Goal: Check status: Check status

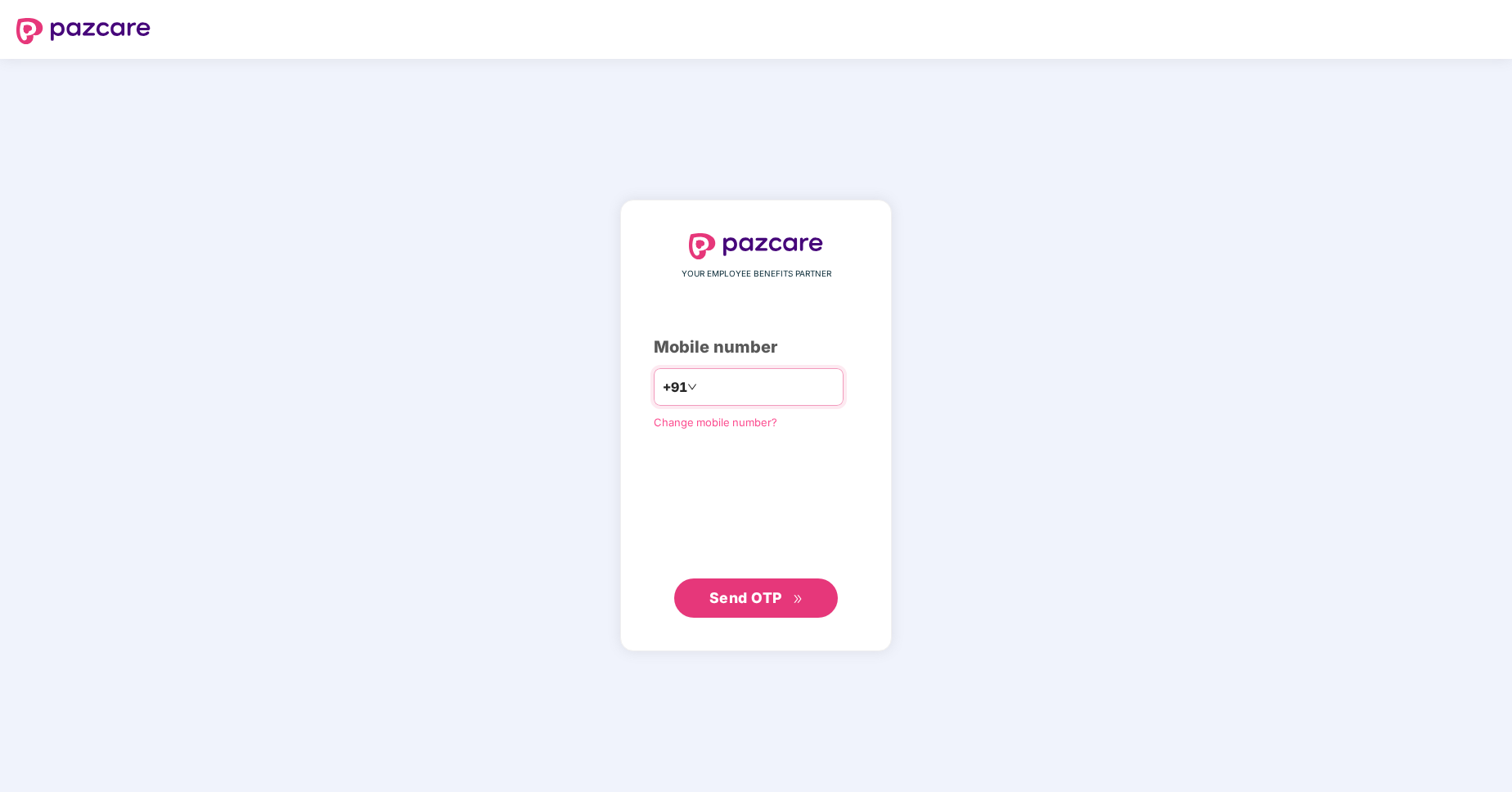
type input "**********"
click at [741, 608] on span "Send OTP" at bounding box center [756, 597] width 94 height 23
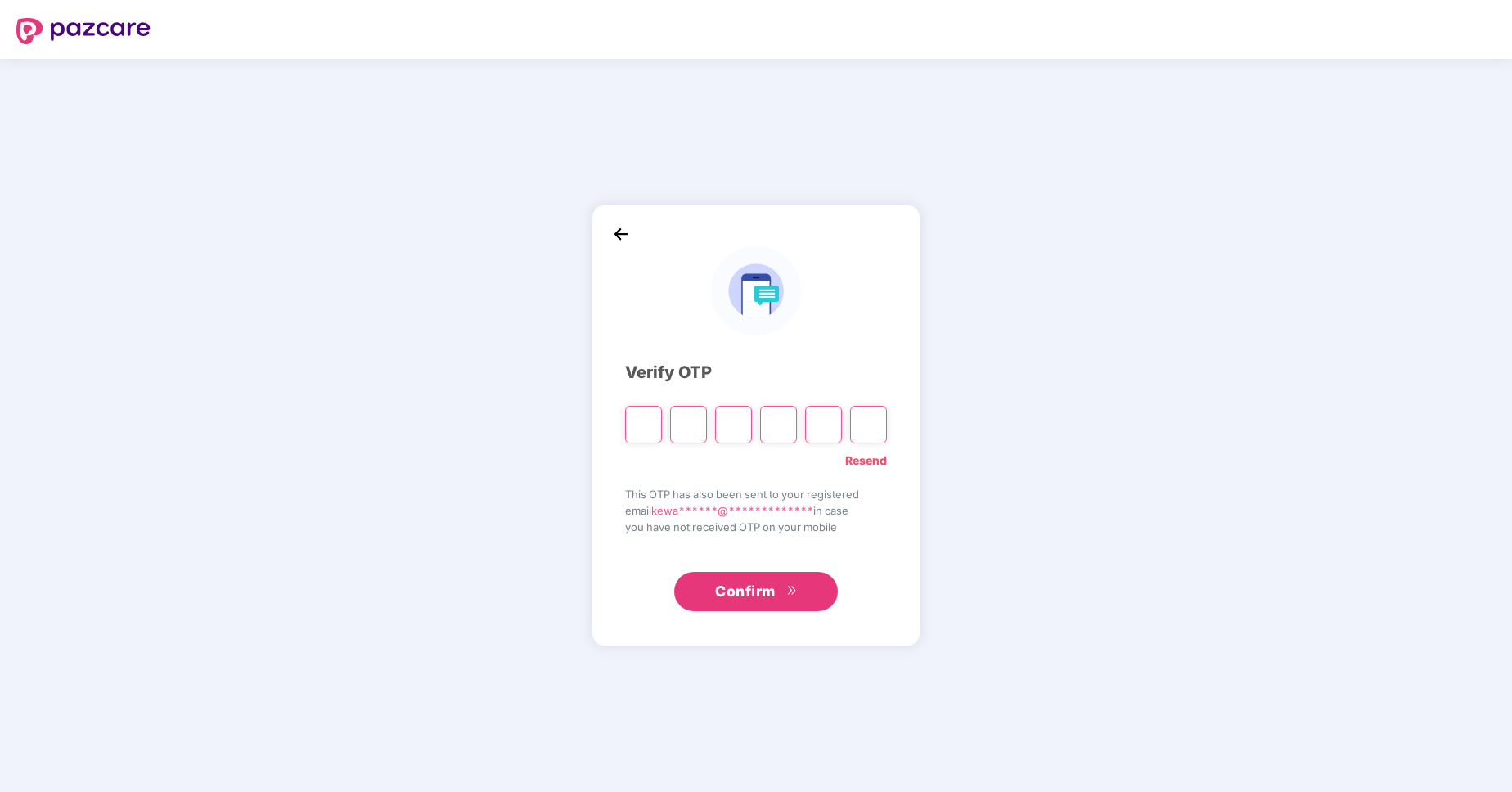
click at [647, 418] on input "Please enter verification code. Digit 1" at bounding box center [643, 424] width 37 height 38
type input "*"
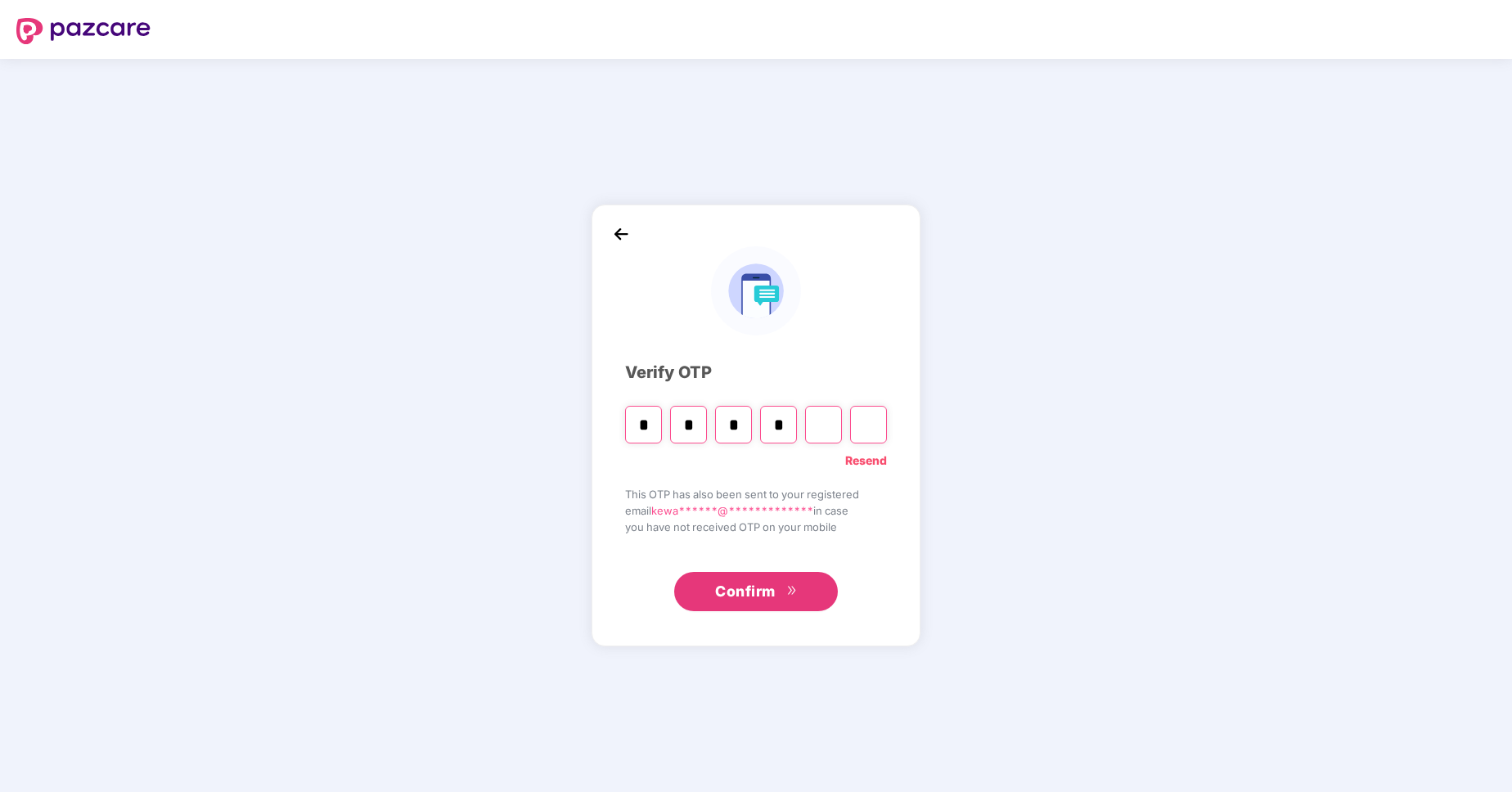
type input "*"
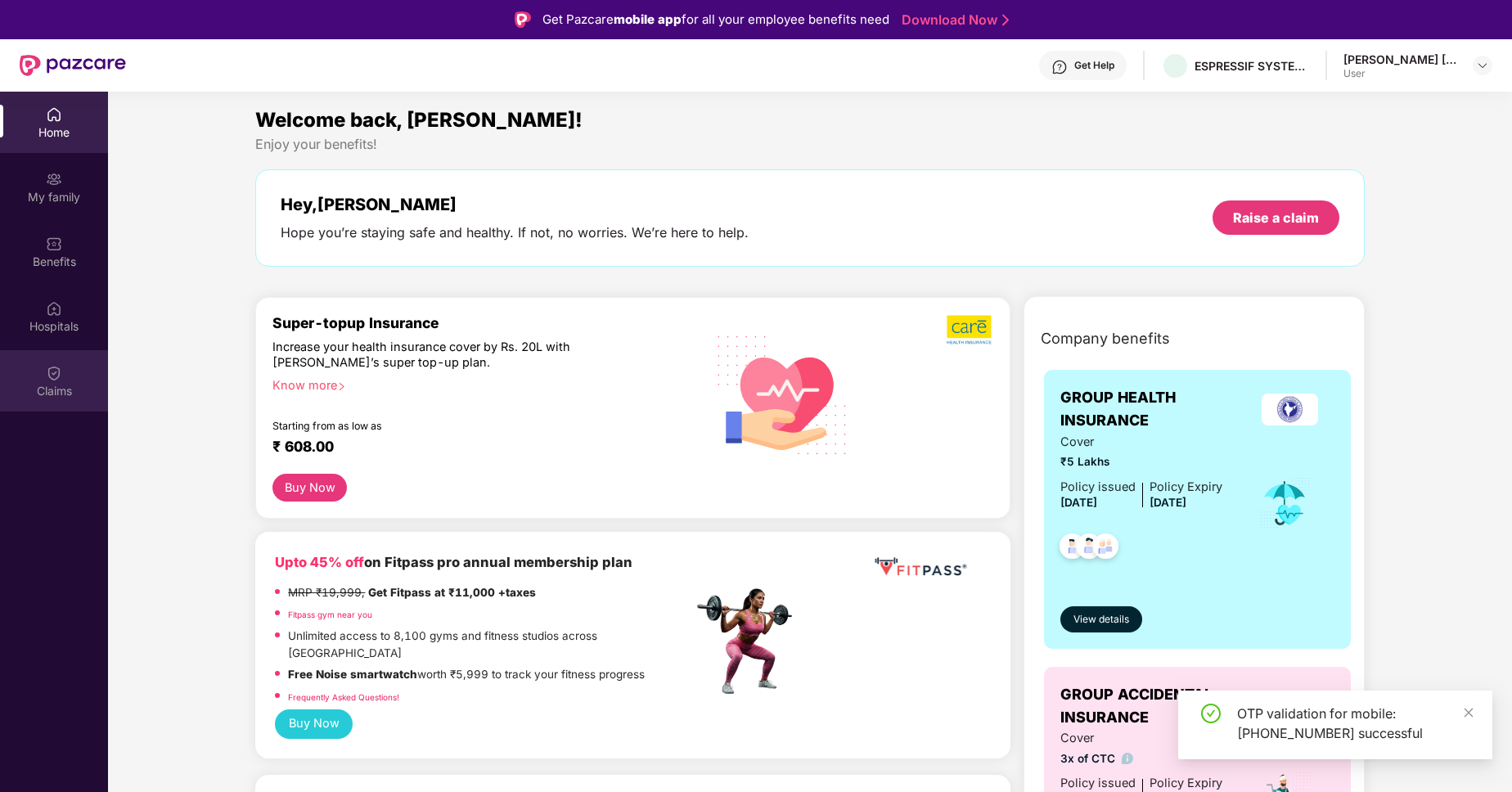
click at [43, 377] on div "Claims" at bounding box center [54, 380] width 108 height 61
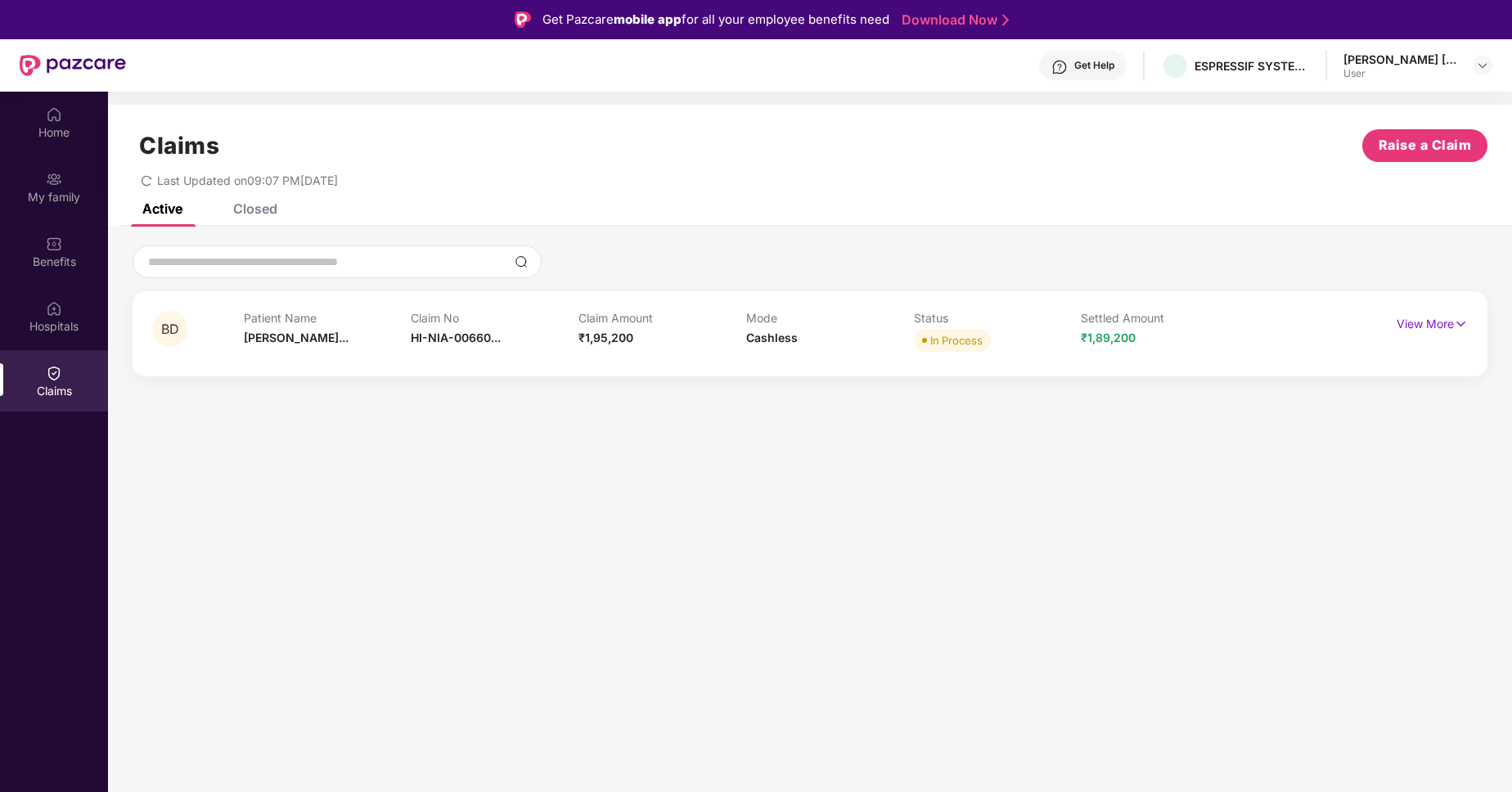
click at [261, 214] on div "Closed" at bounding box center [255, 209] width 44 height 17
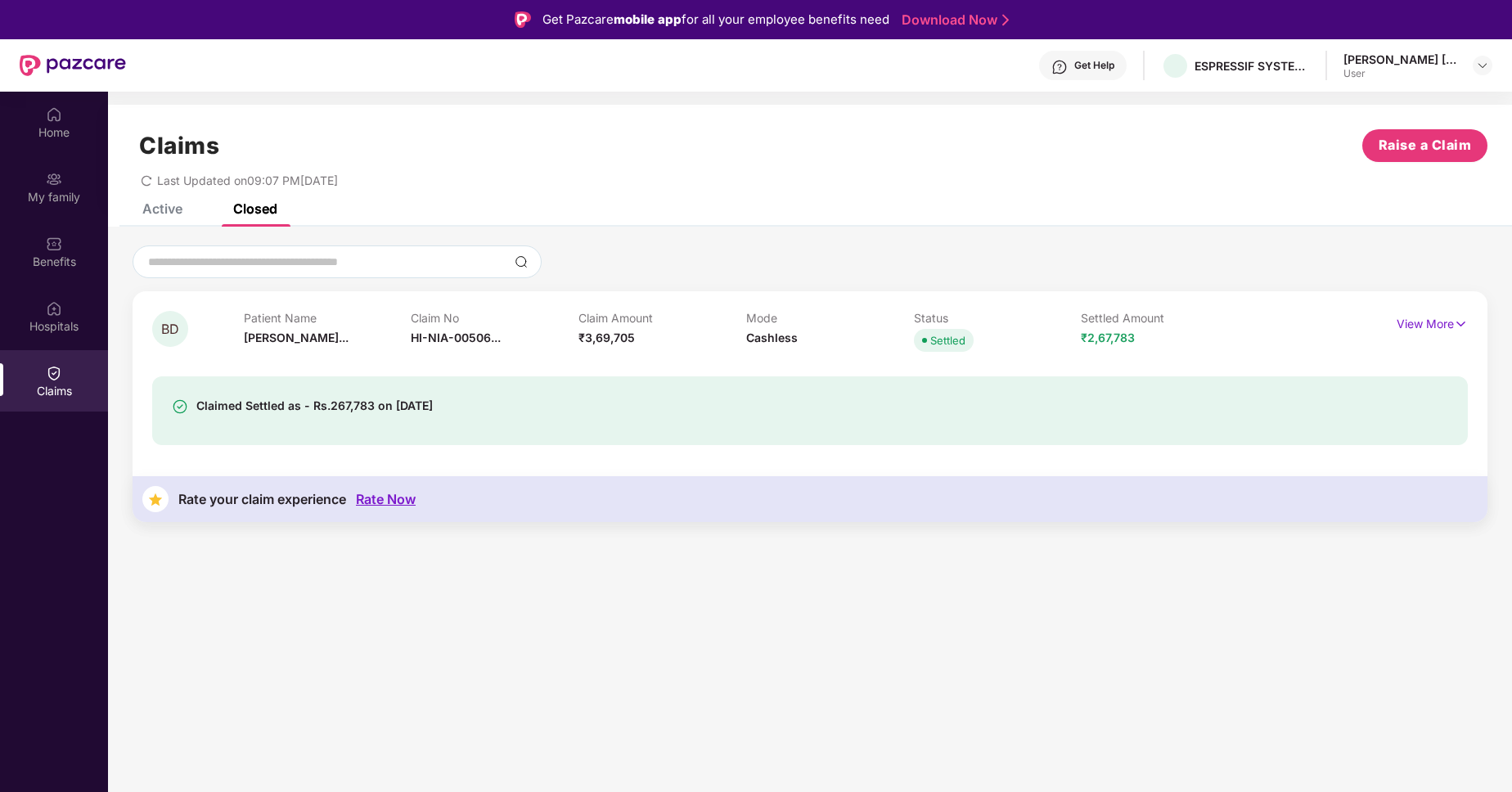
click at [169, 205] on div "Active" at bounding box center [163, 209] width 40 height 17
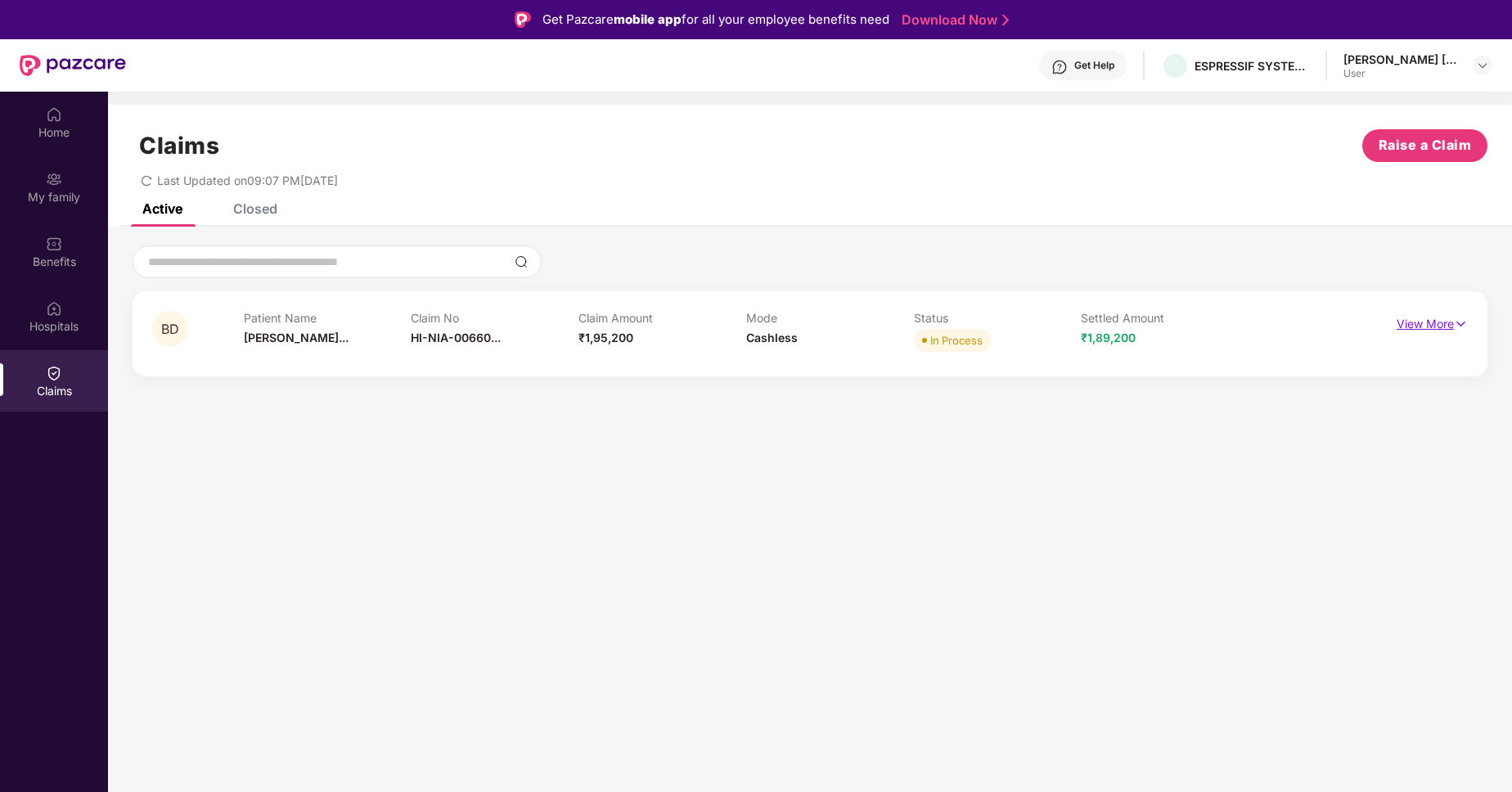
click at [1423, 321] on p "View More" at bounding box center [1432, 322] width 71 height 22
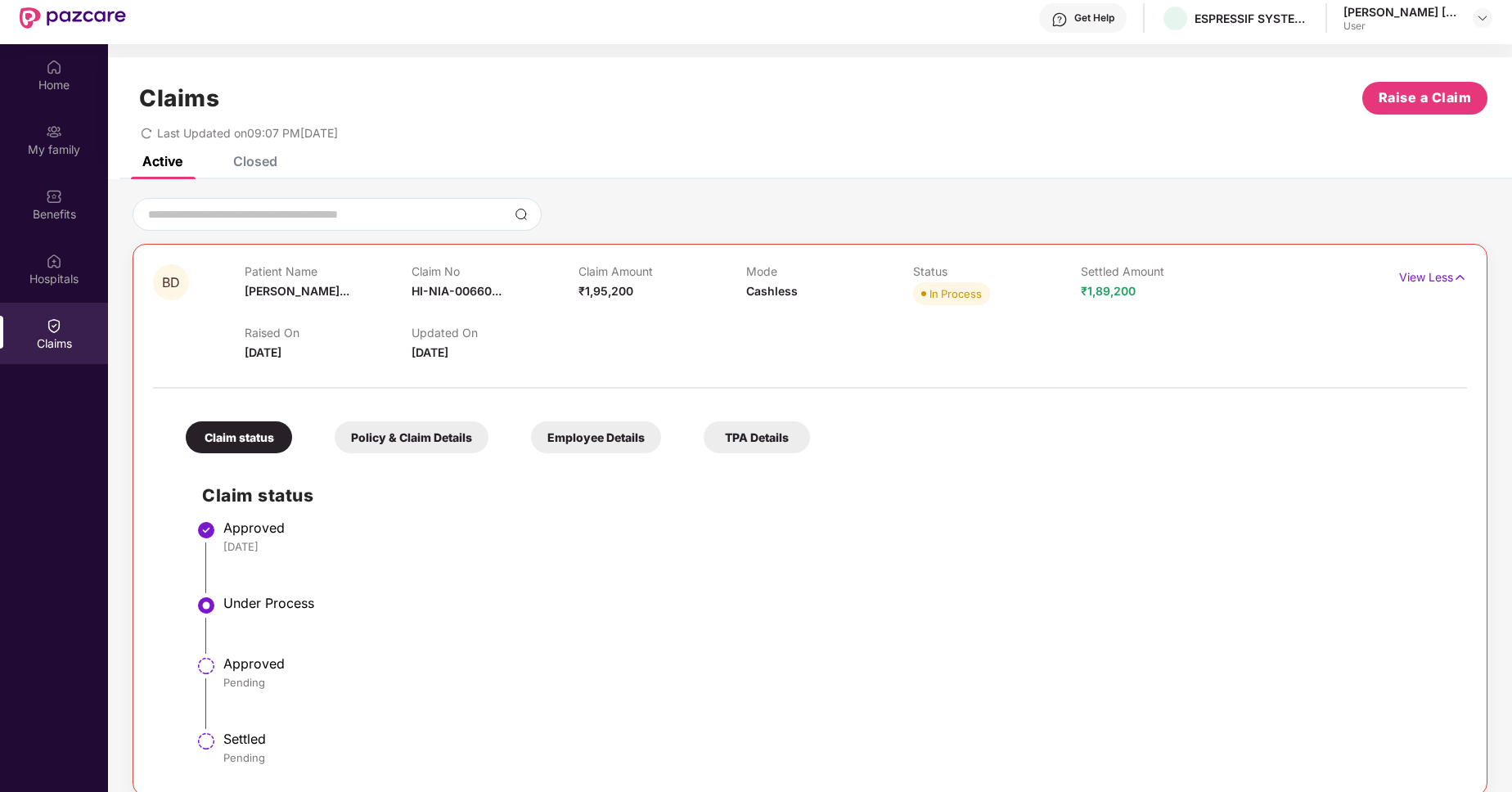
scroll to position [91, 0]
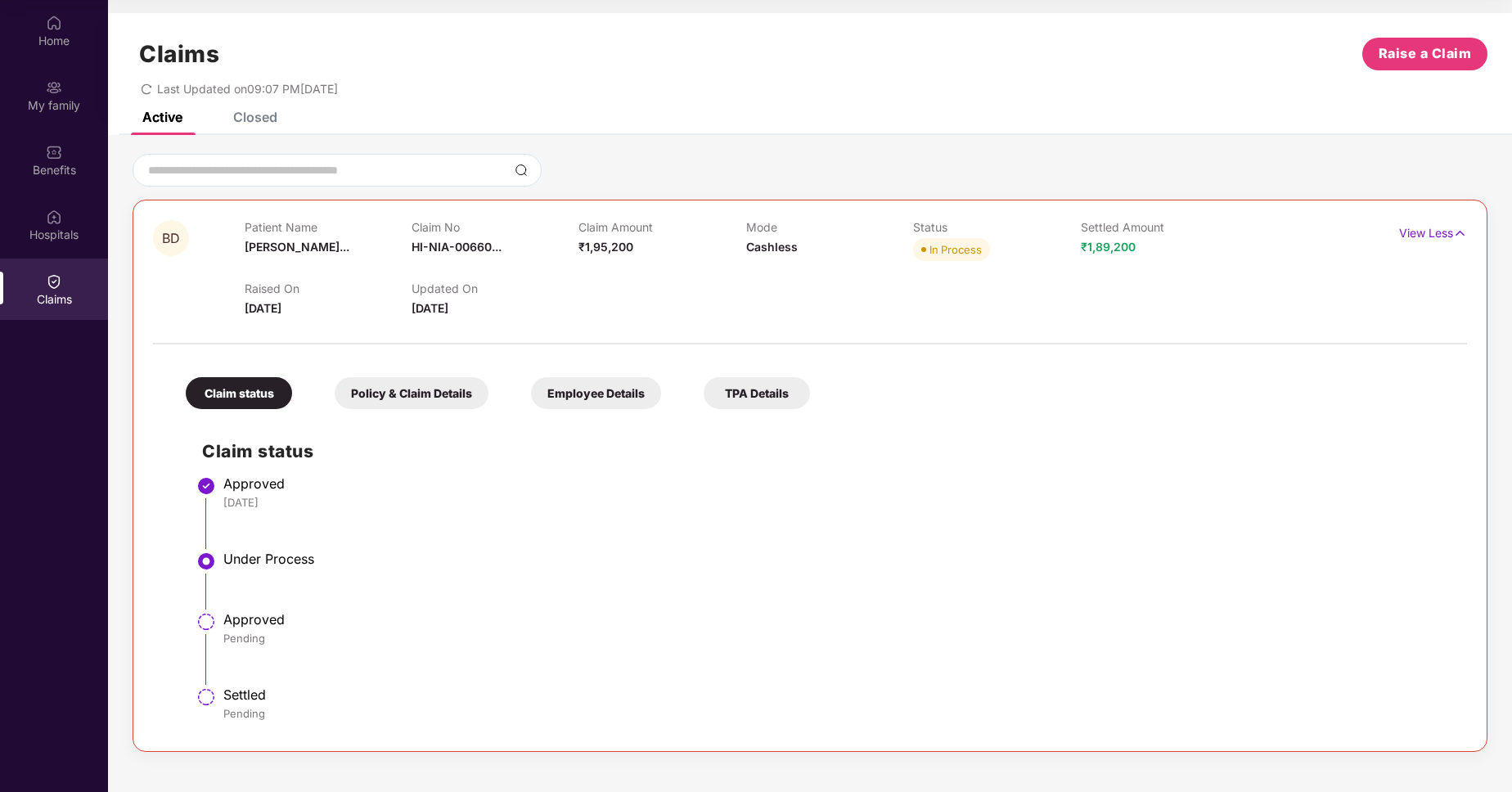
click at [368, 406] on div "Policy & Claim Details" at bounding box center [411, 393] width 154 height 32
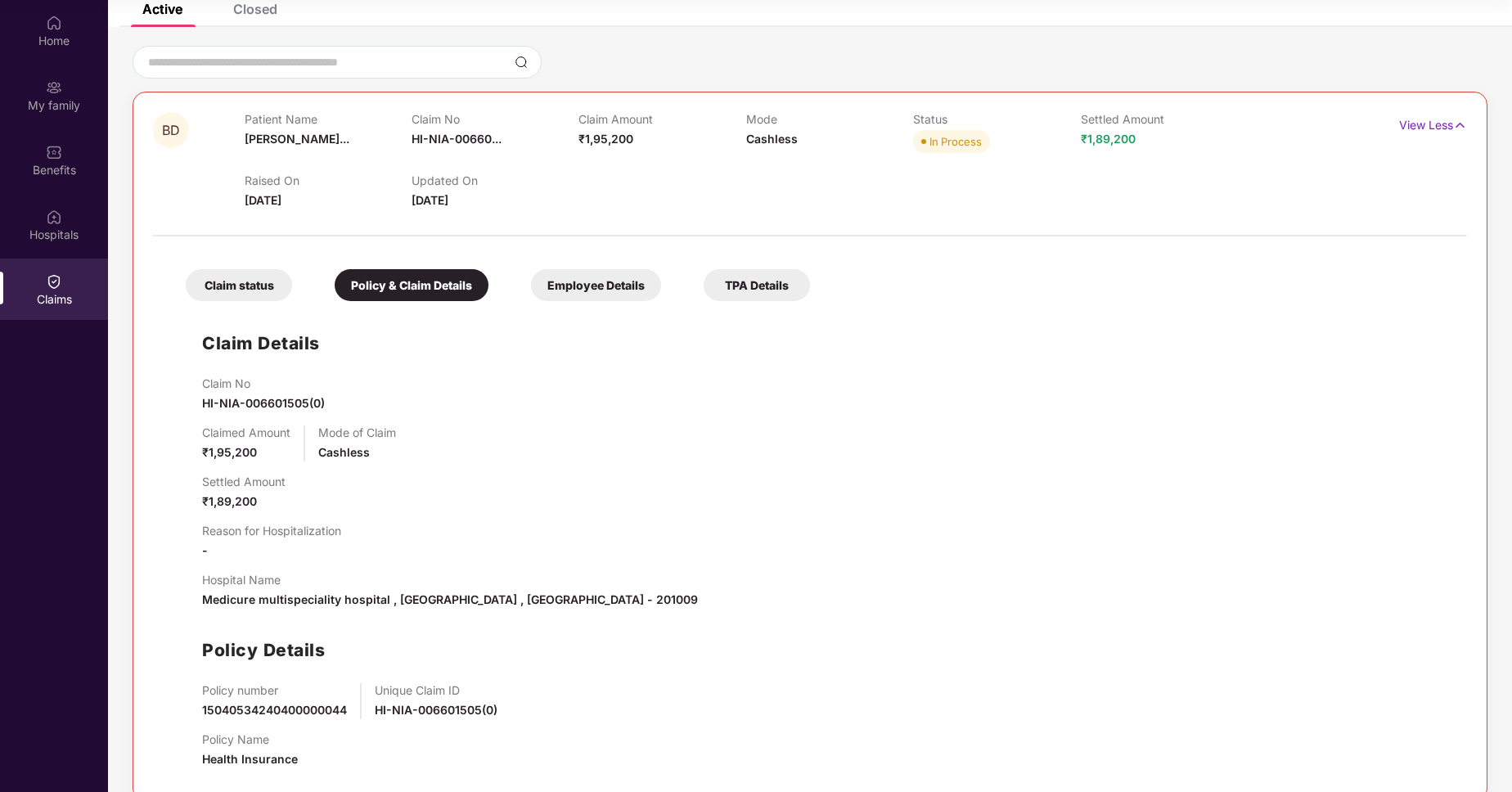
scroll to position [134, 0]
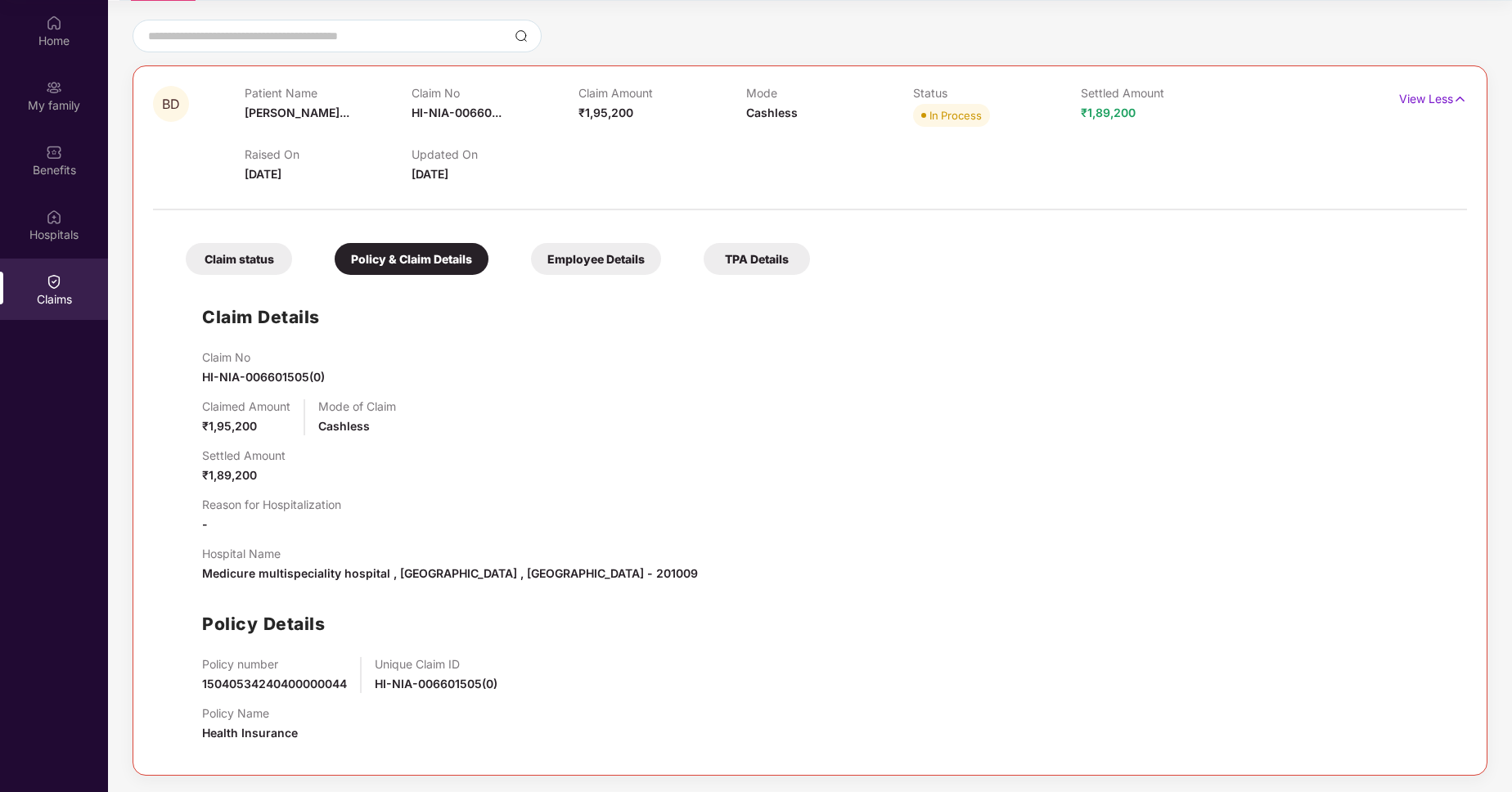
click at [600, 272] on div "Employee Details" at bounding box center [596, 259] width 130 height 32
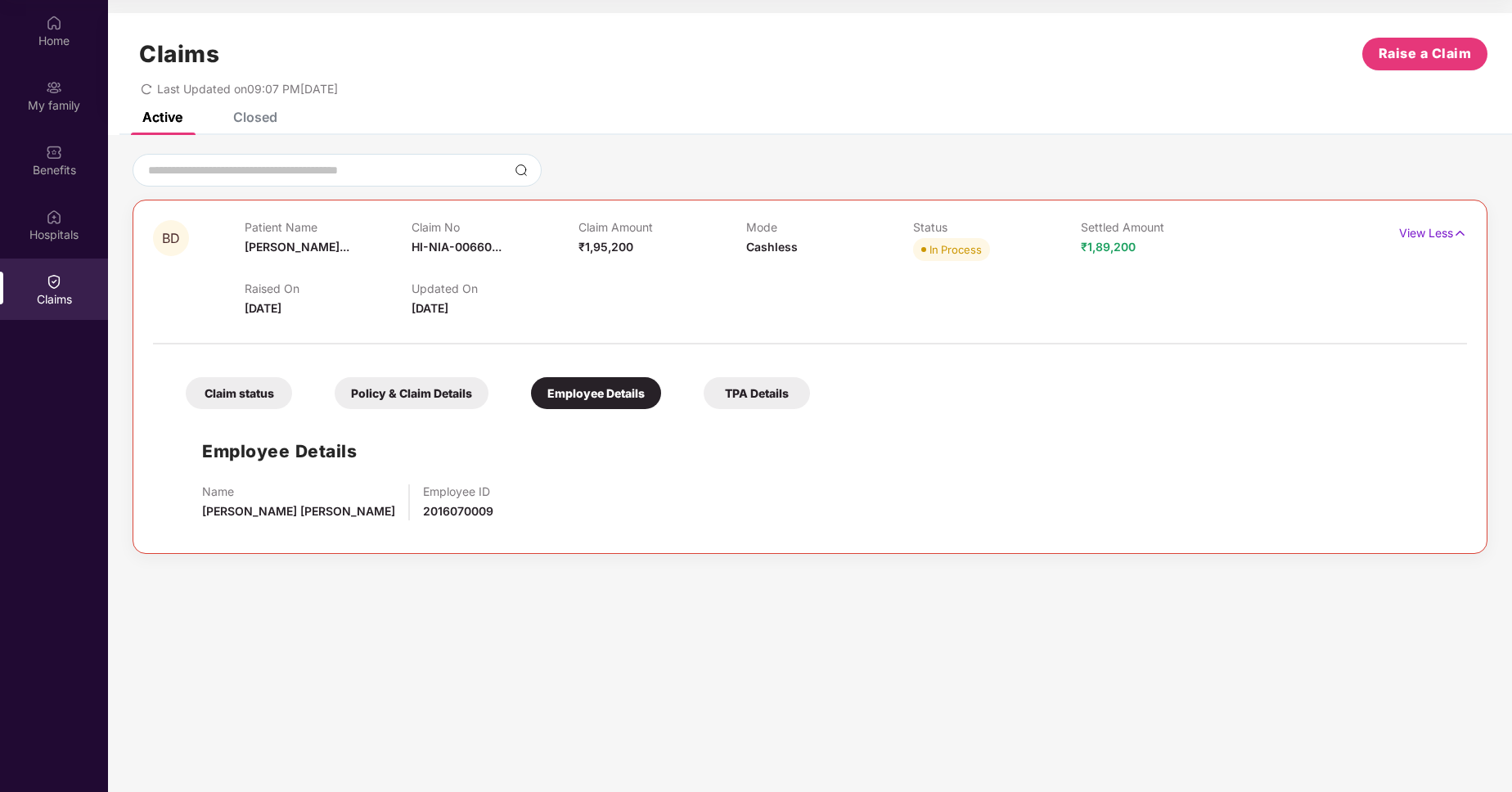
click at [745, 384] on div "TPA Details" at bounding box center [756, 393] width 106 height 32
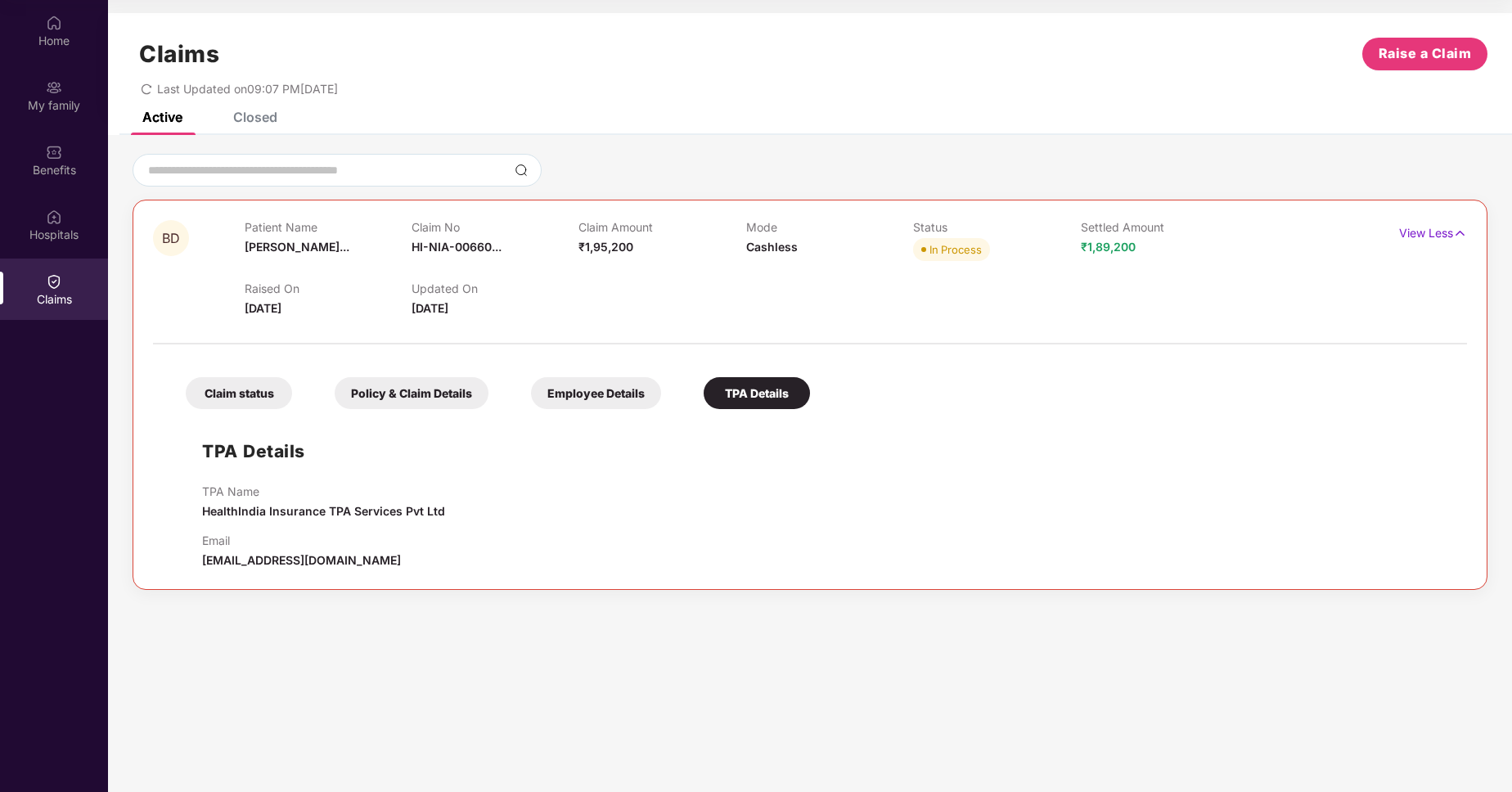
click at [370, 401] on div "Policy & Claim Details" at bounding box center [411, 393] width 154 height 32
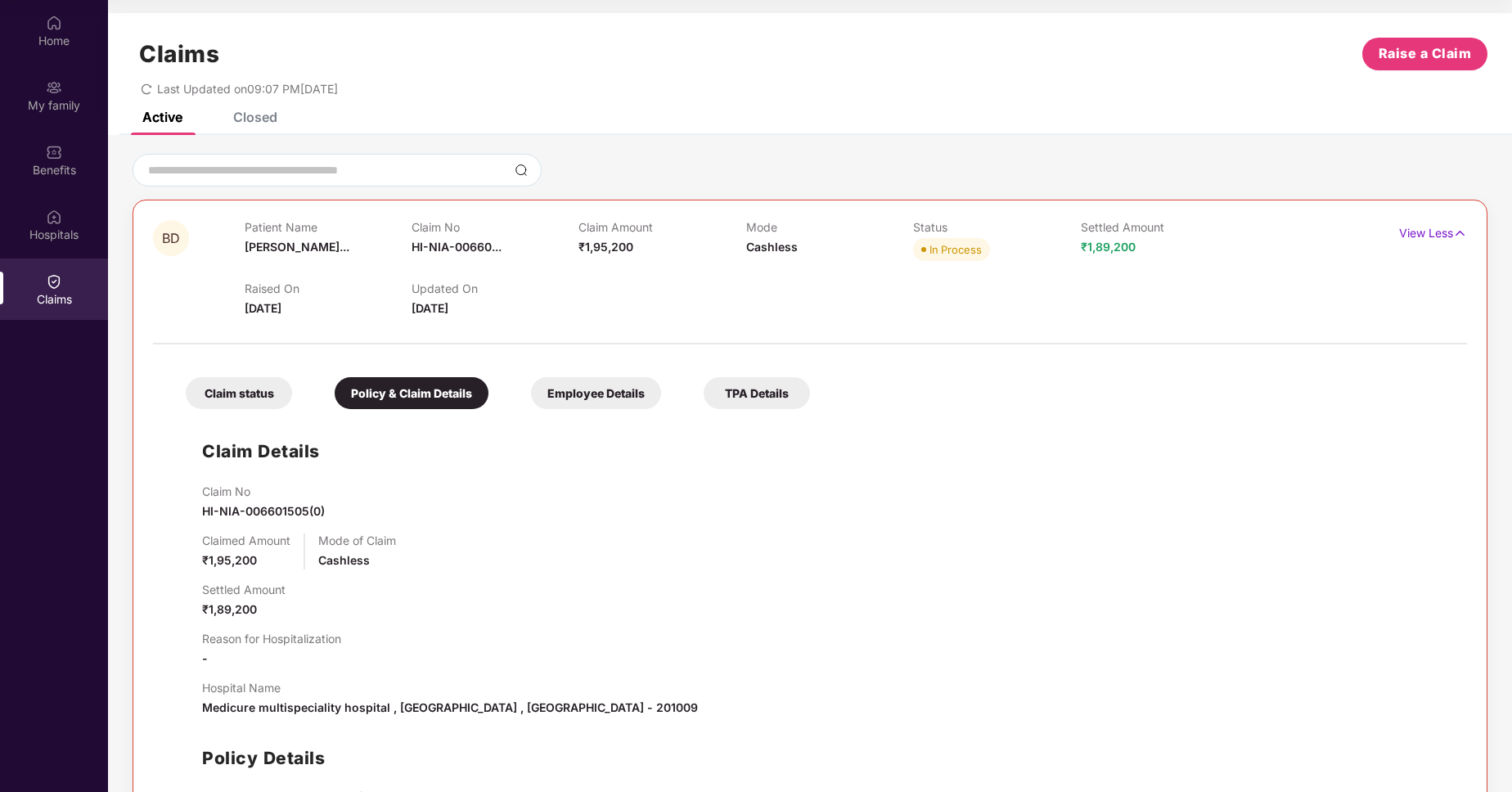
click at [224, 386] on div "Claim status" at bounding box center [239, 393] width 106 height 32
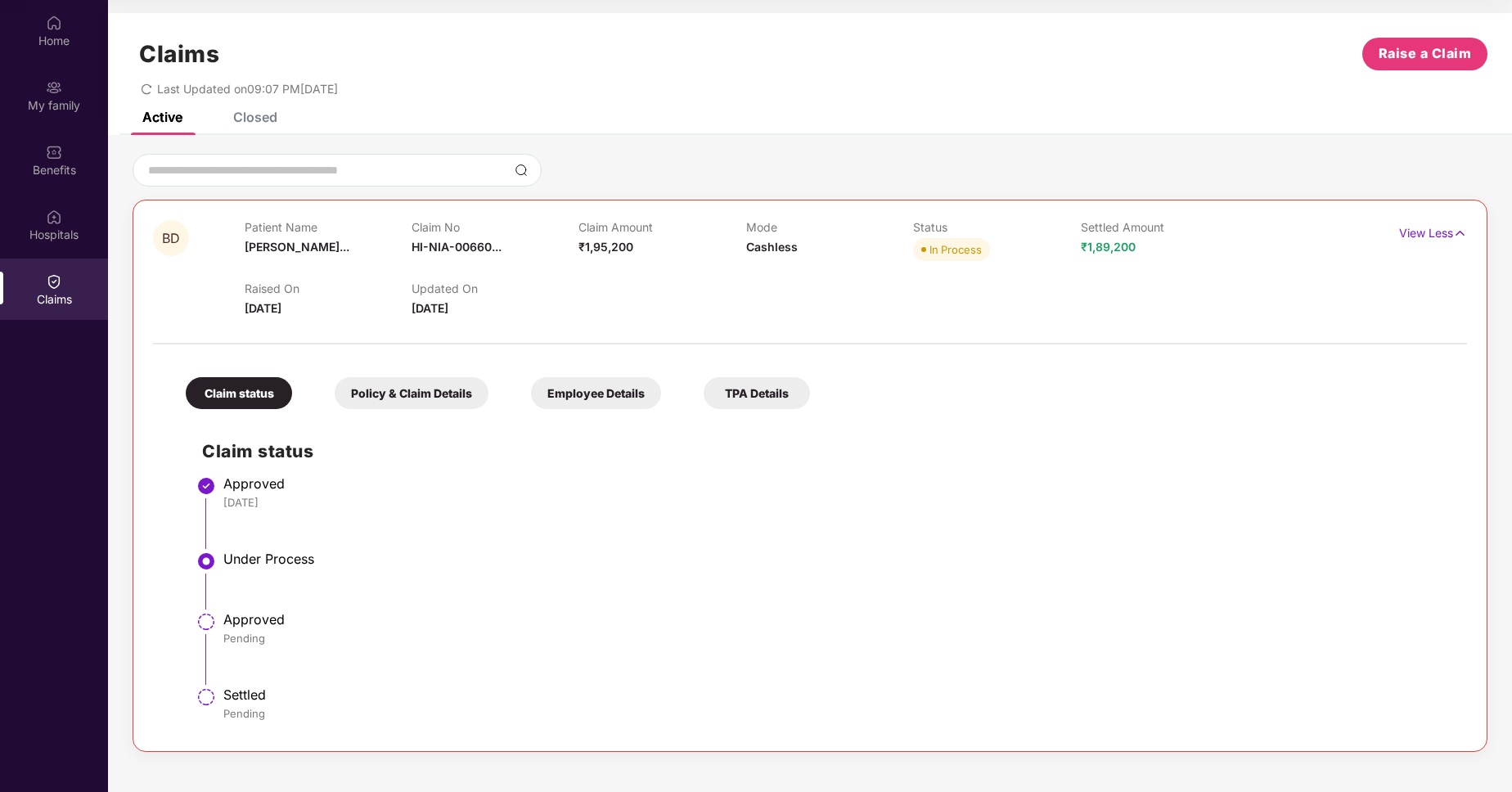
click at [399, 397] on div "Policy & Claim Details" at bounding box center [411, 393] width 154 height 32
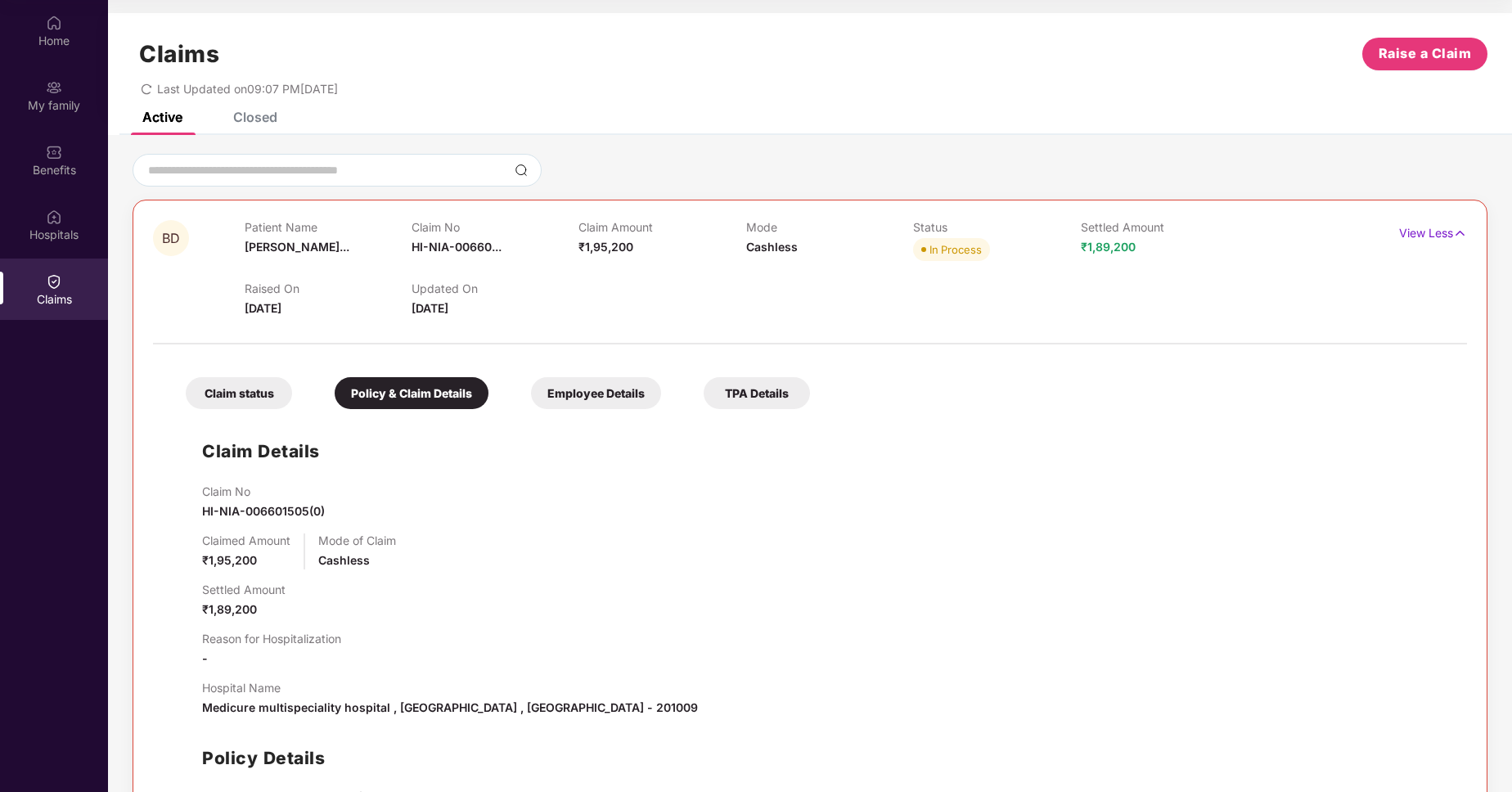
click at [241, 118] on div "Closed" at bounding box center [255, 117] width 44 height 17
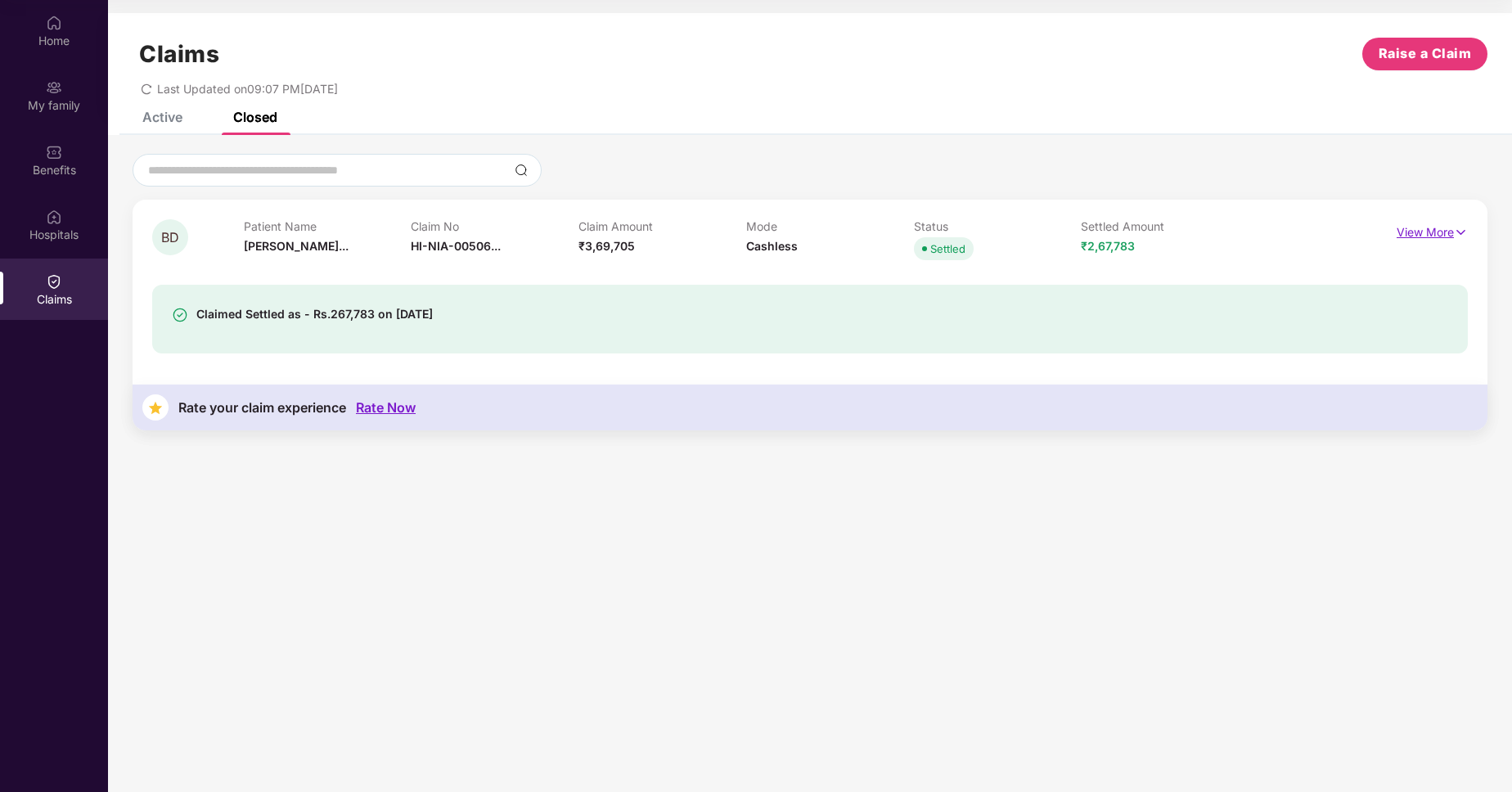
click at [1406, 228] on p "View More" at bounding box center [1432, 230] width 71 height 22
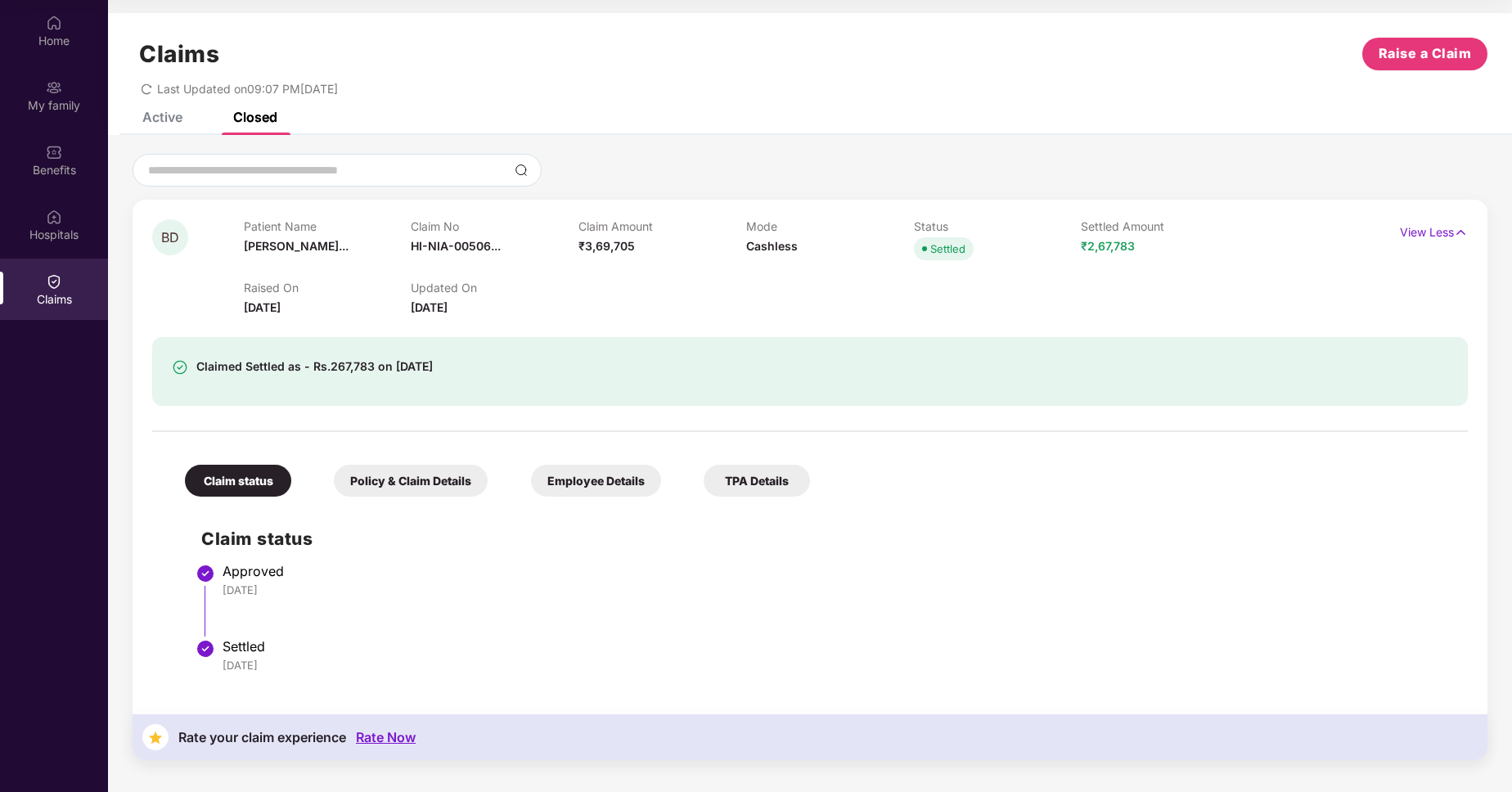
click at [382, 479] on div "Policy & Claim Details" at bounding box center [410, 481] width 154 height 32
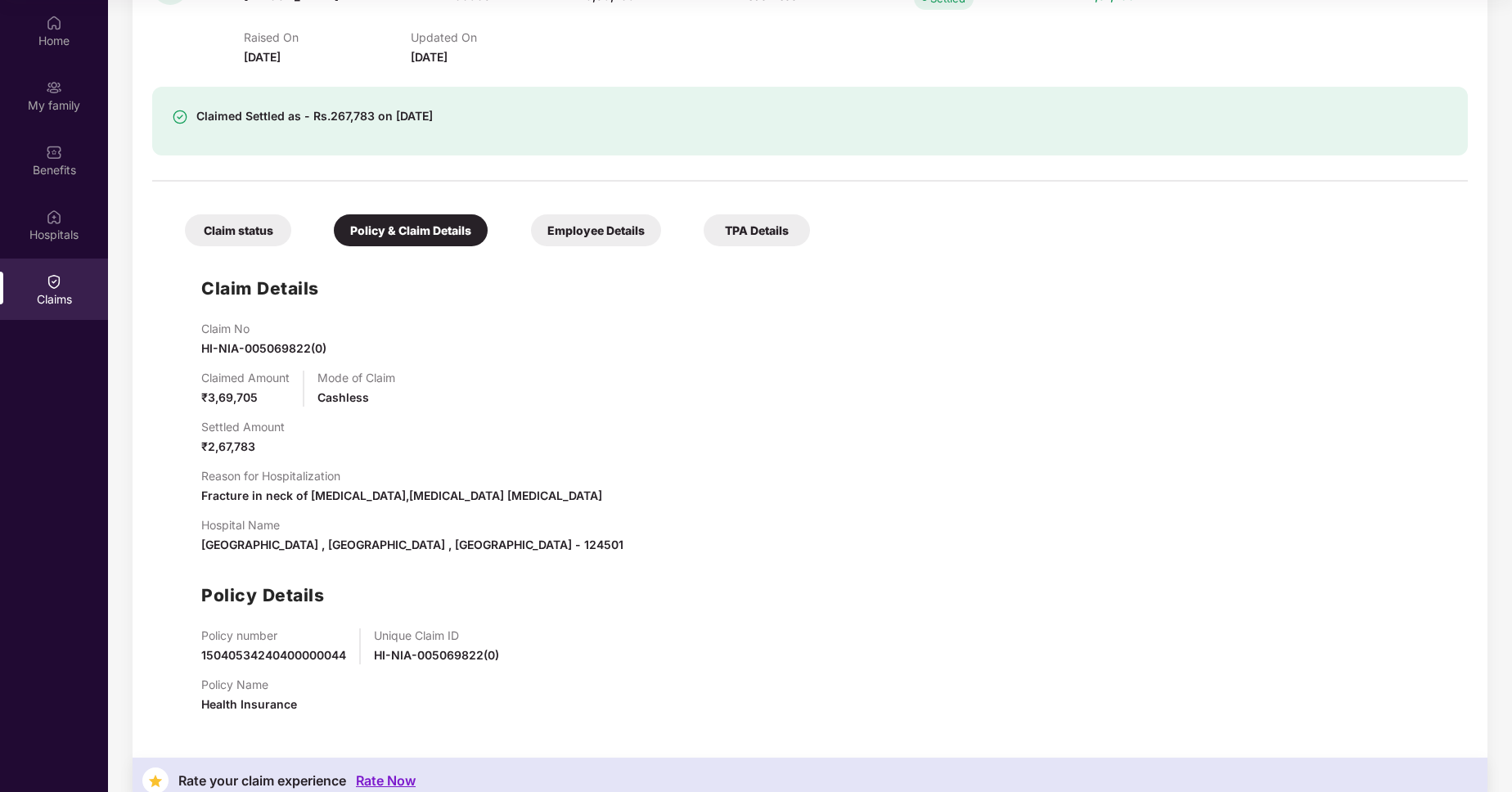
scroll to position [278, 0]
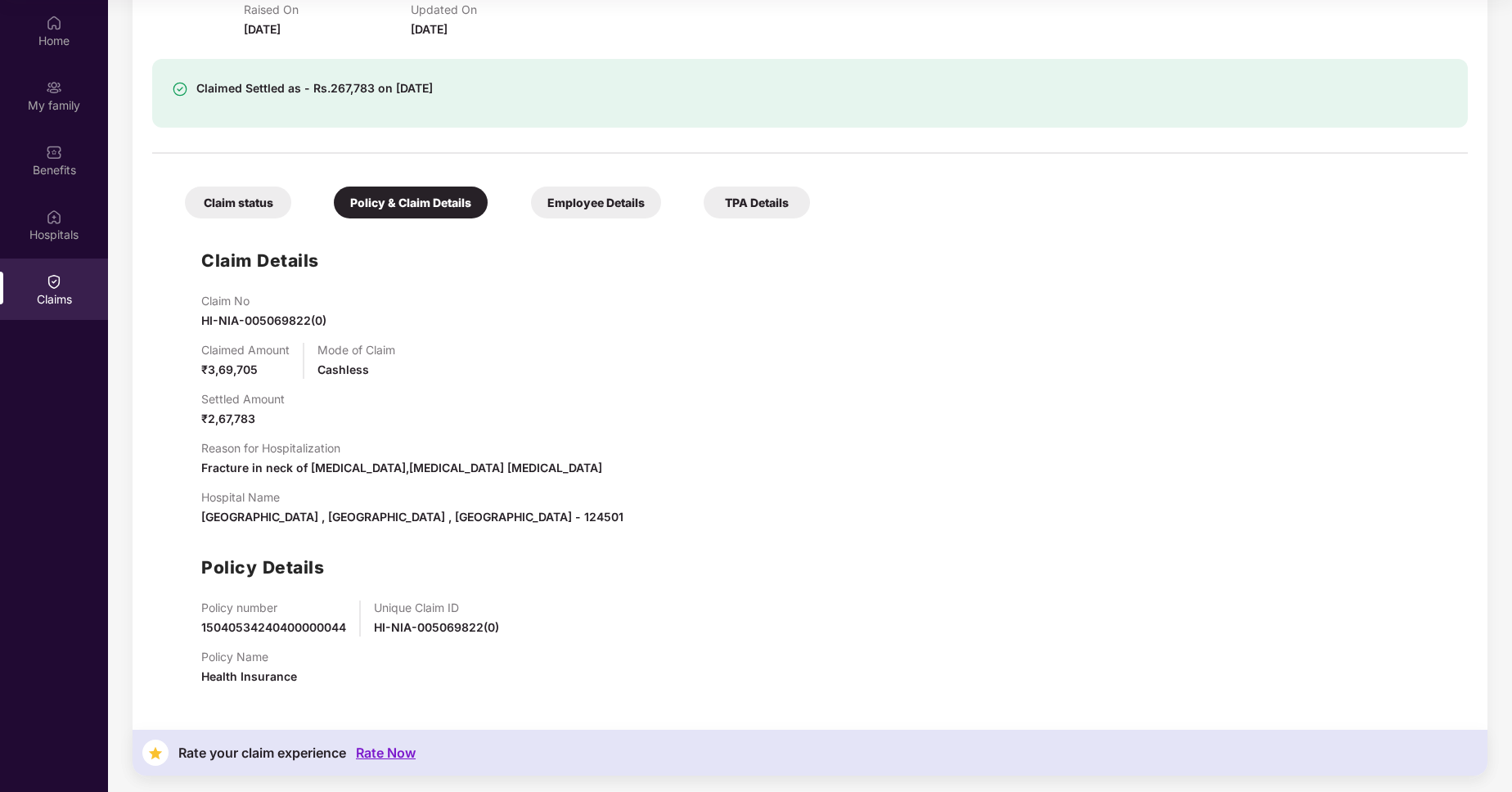
click at [732, 204] on div "TPA Details" at bounding box center [756, 203] width 106 height 32
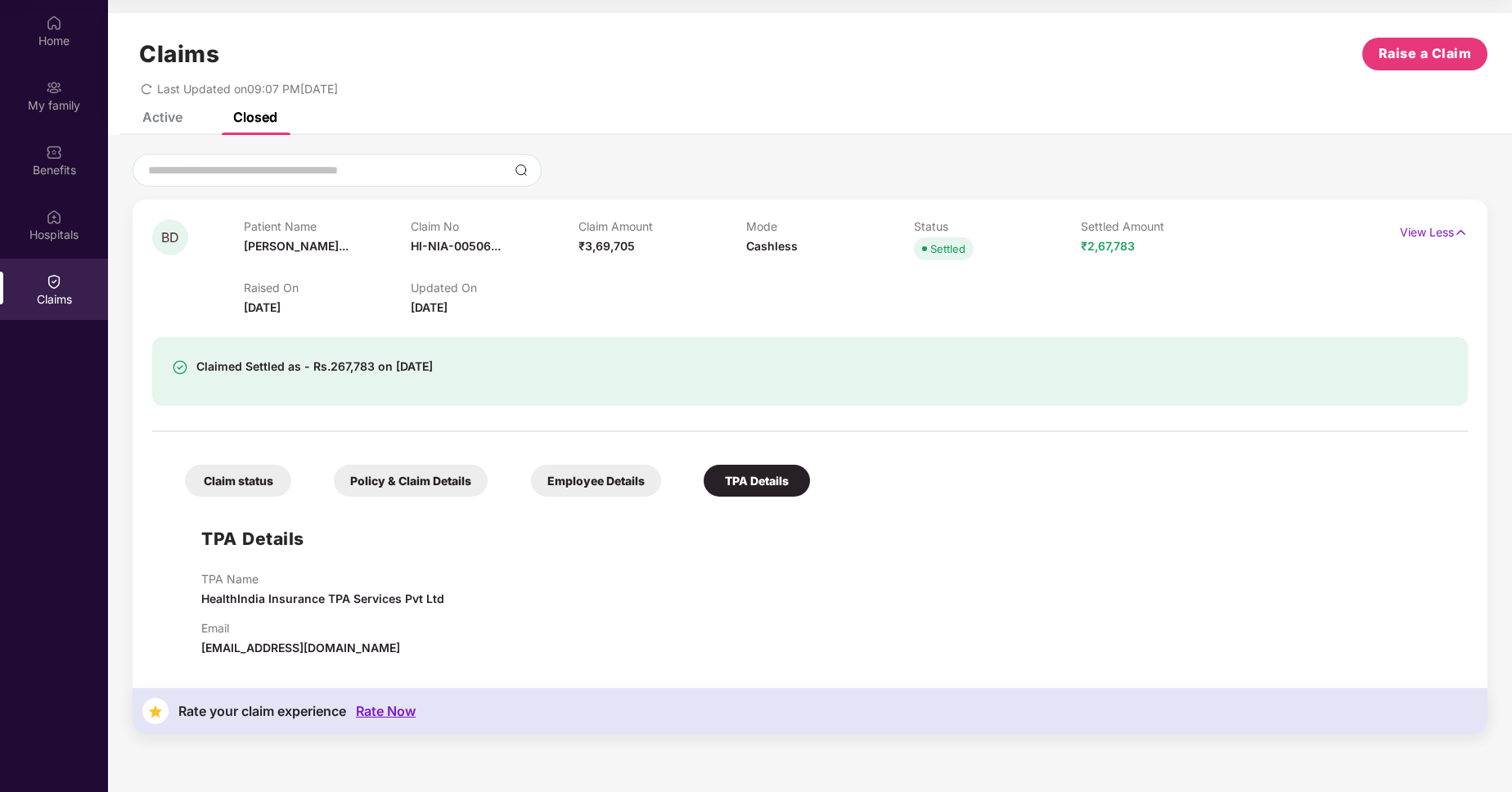
scroll to position [0, 0]
click at [161, 124] on div "Active" at bounding box center [163, 117] width 40 height 17
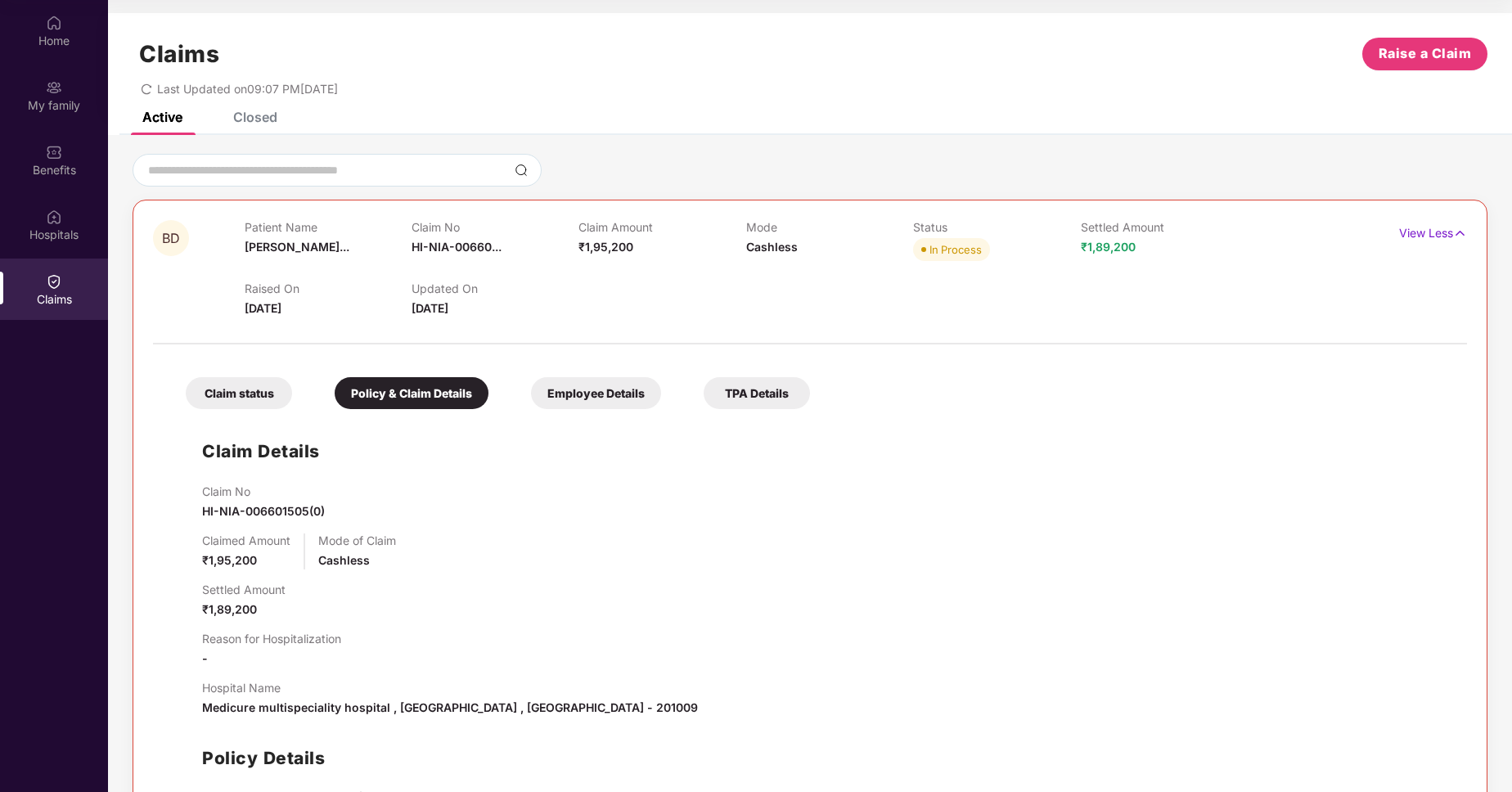
click at [267, 390] on div "Claim status" at bounding box center [239, 393] width 106 height 32
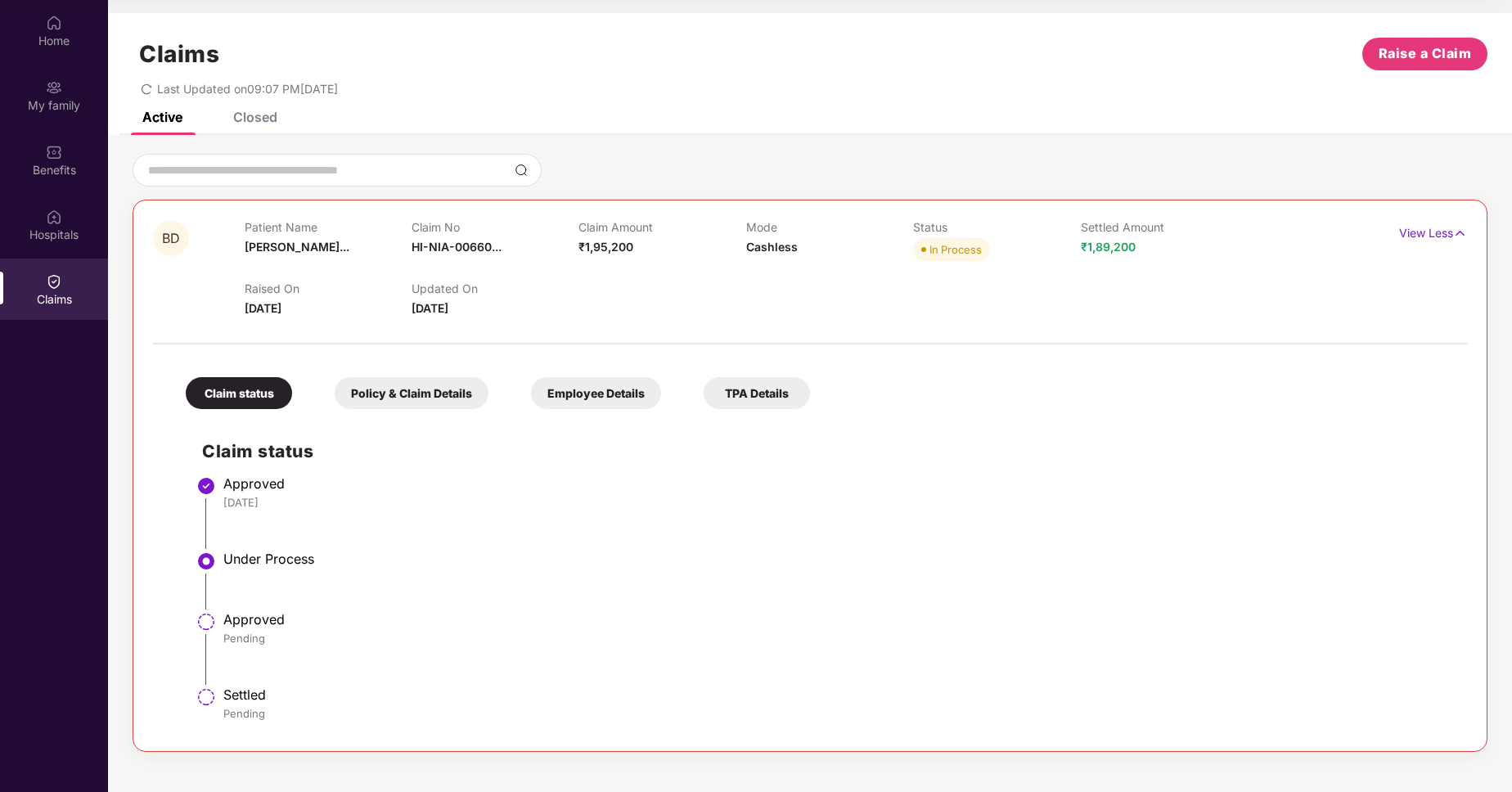
click at [240, 111] on div "Claims Raise a Claim Last Updated on 09:07 PM, 29 Sep 2025" at bounding box center [810, 63] width 1404 height 99
click at [240, 112] on div "Closed" at bounding box center [255, 117] width 44 height 17
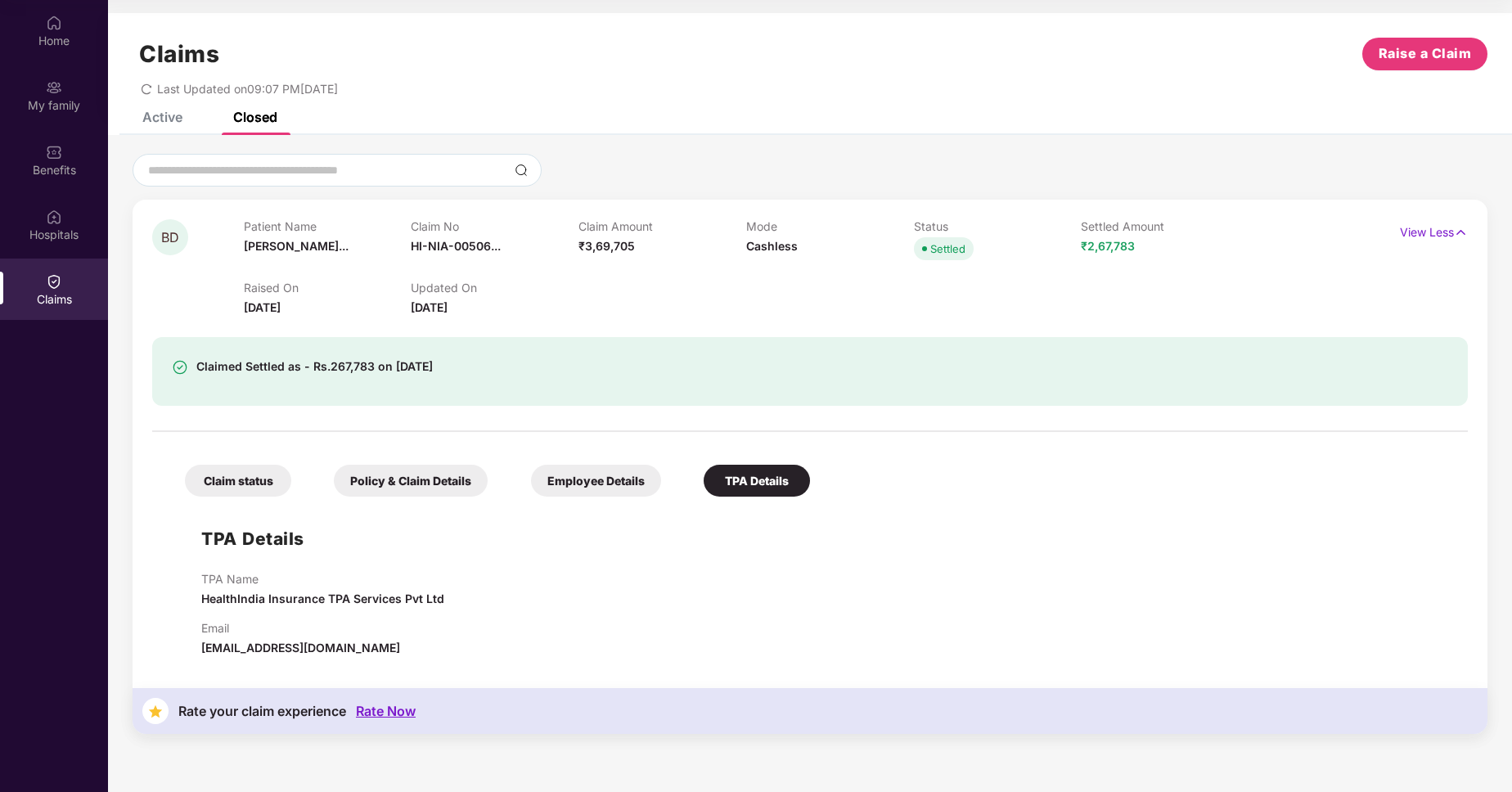
click at [230, 493] on div "Claim status" at bounding box center [238, 481] width 106 height 32
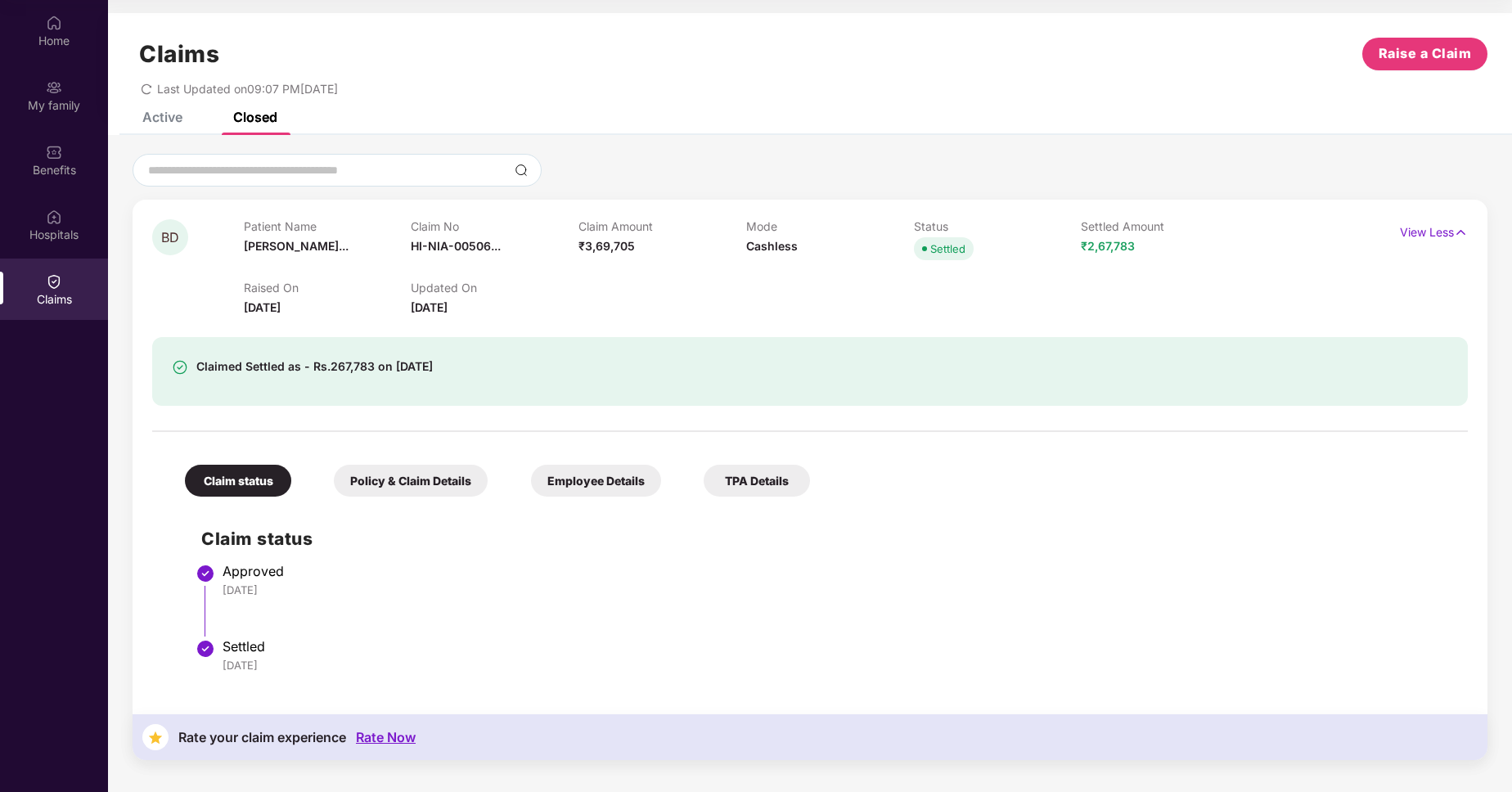
click at [390, 476] on div "Policy & Claim Details" at bounding box center [410, 481] width 154 height 32
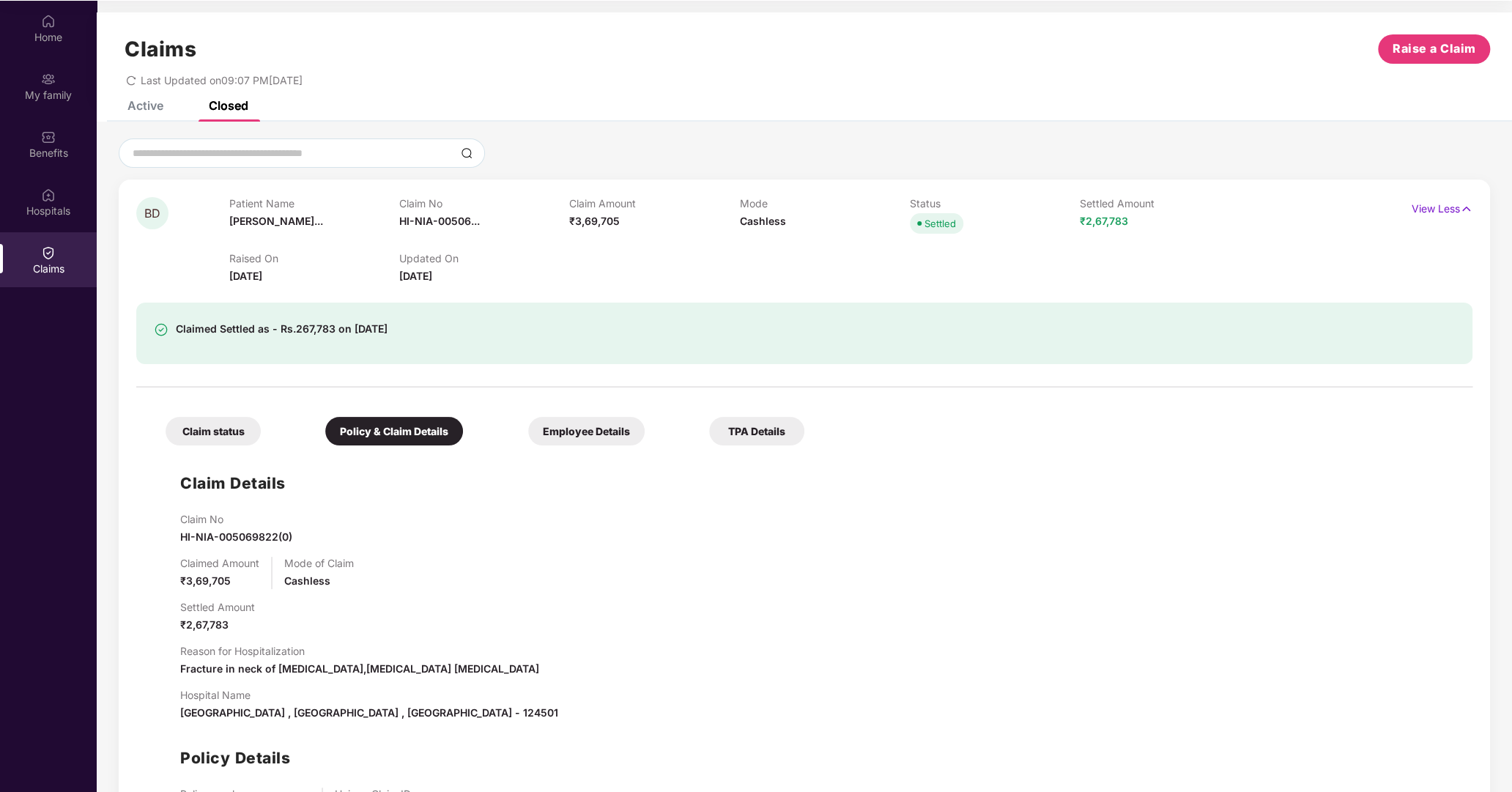
click at [569, 423] on div "Employee Details" at bounding box center [586, 431] width 116 height 28
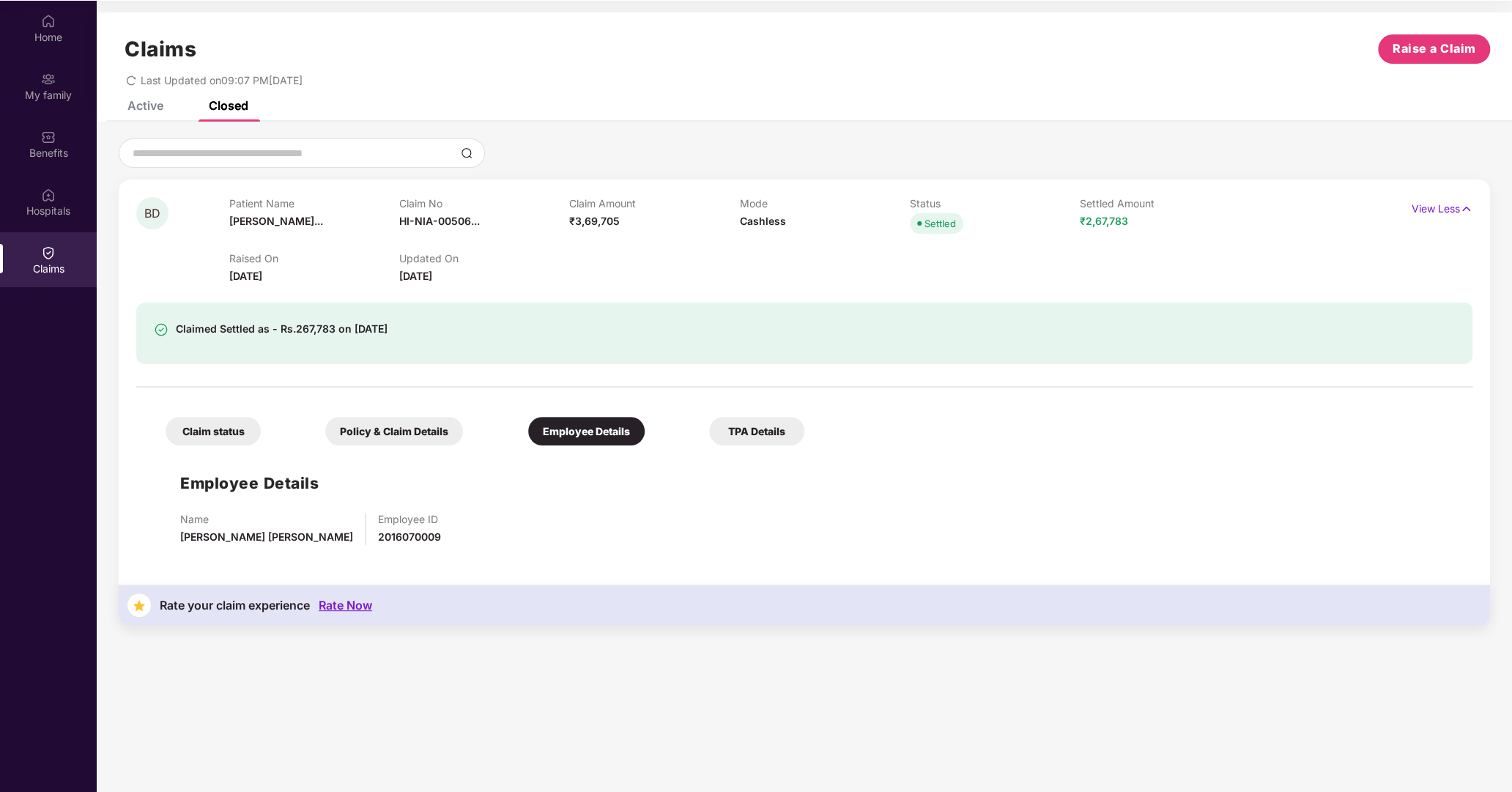
click at [765, 428] on div "TPA Details" at bounding box center [756, 431] width 95 height 28
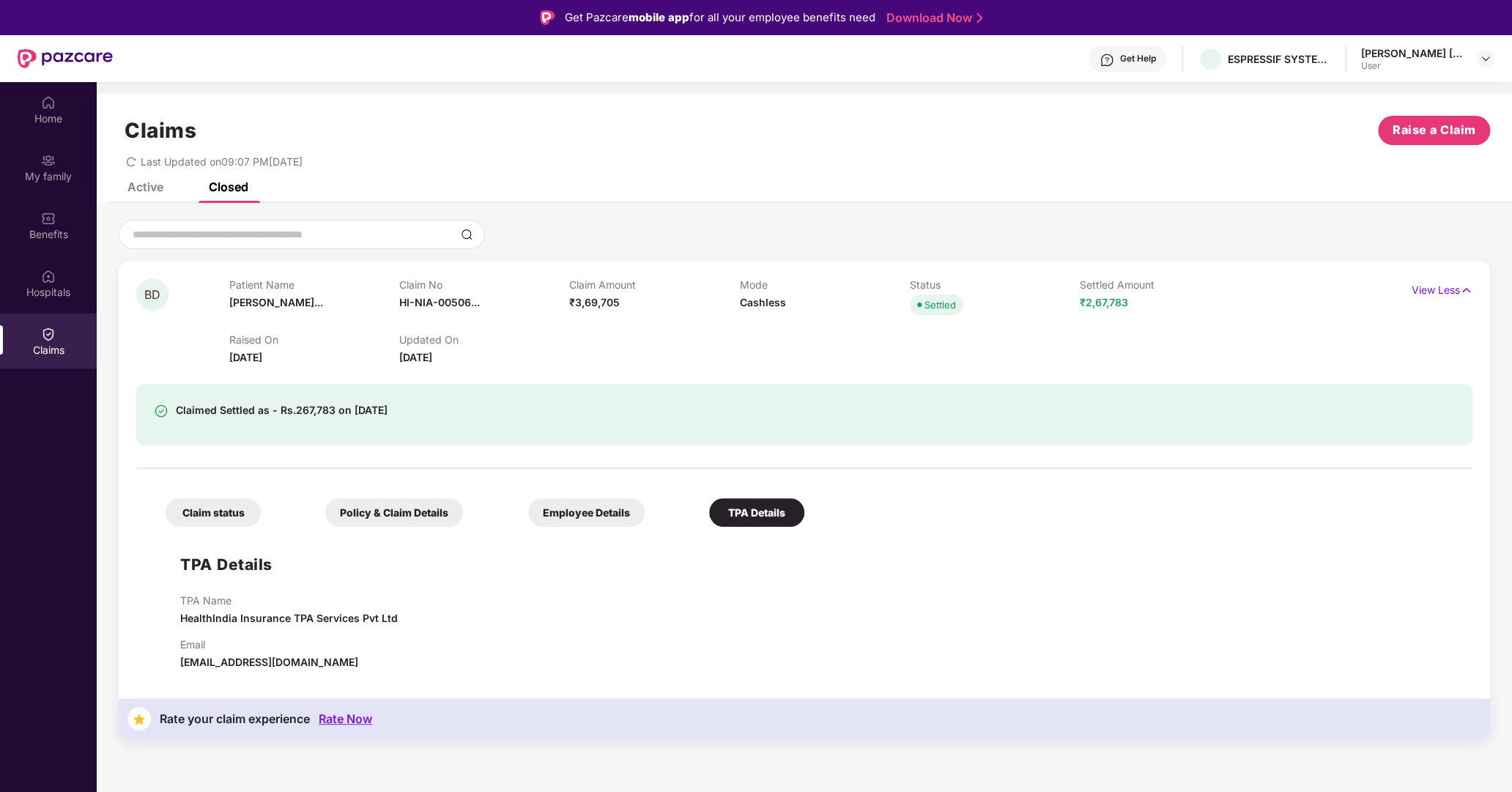
click at [139, 190] on div "Active" at bounding box center [146, 187] width 36 height 15
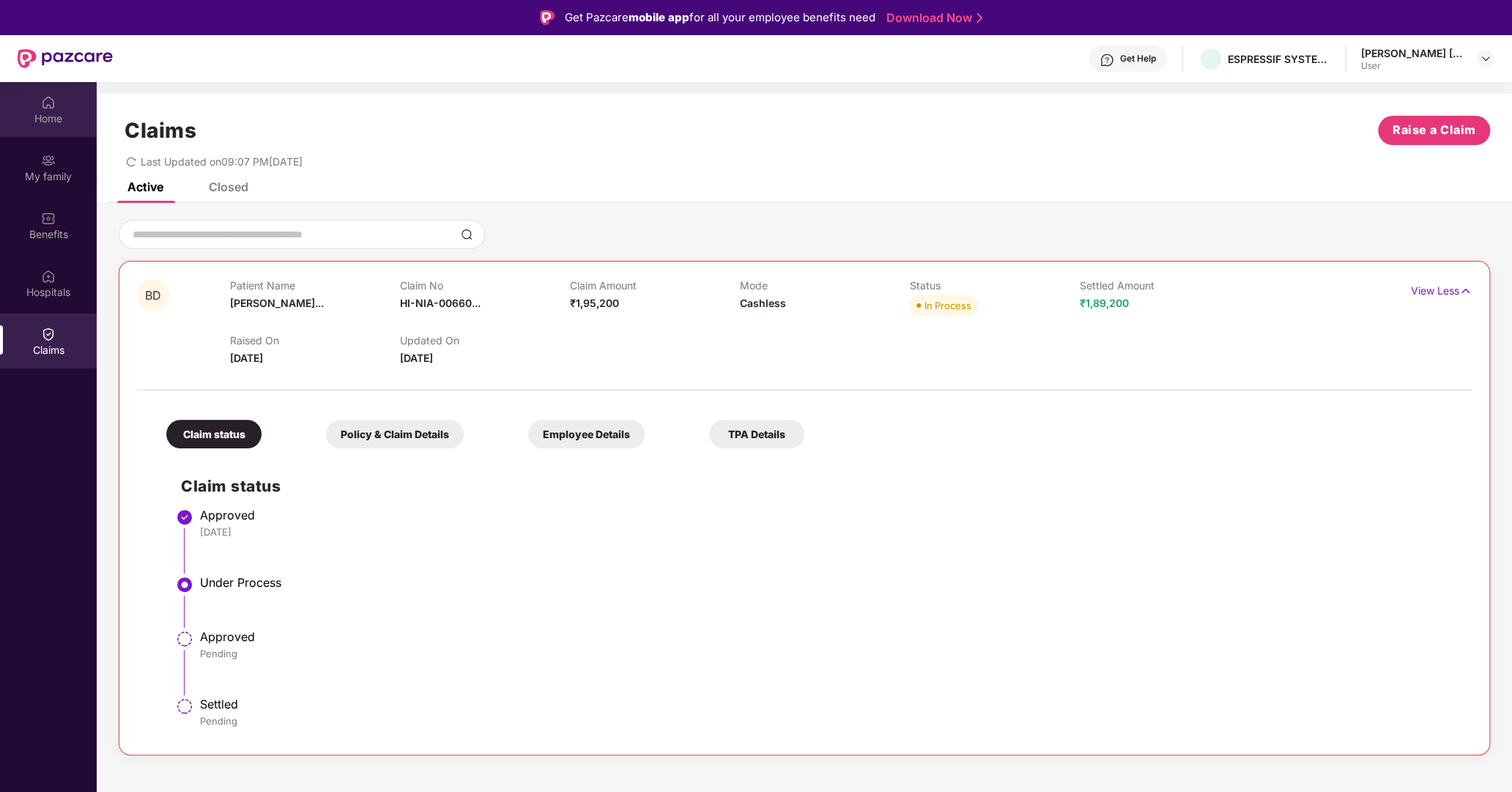
click at [34, 126] on div "Home" at bounding box center [48, 109] width 97 height 55
